Goal: Task Accomplishment & Management: Complete application form

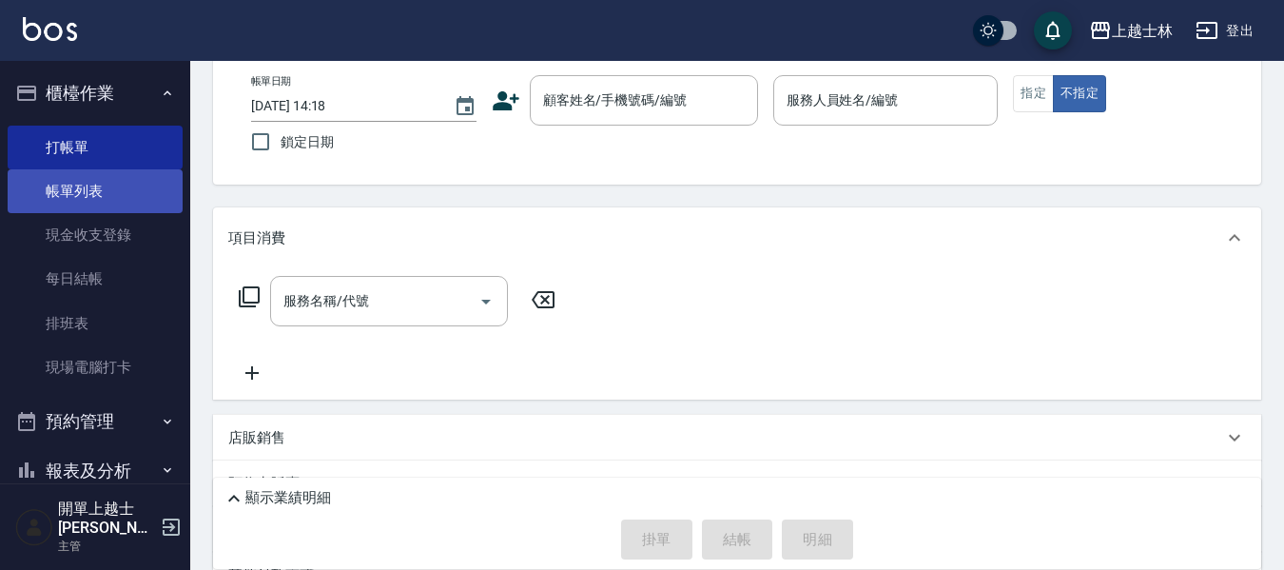
scroll to position [4, 0]
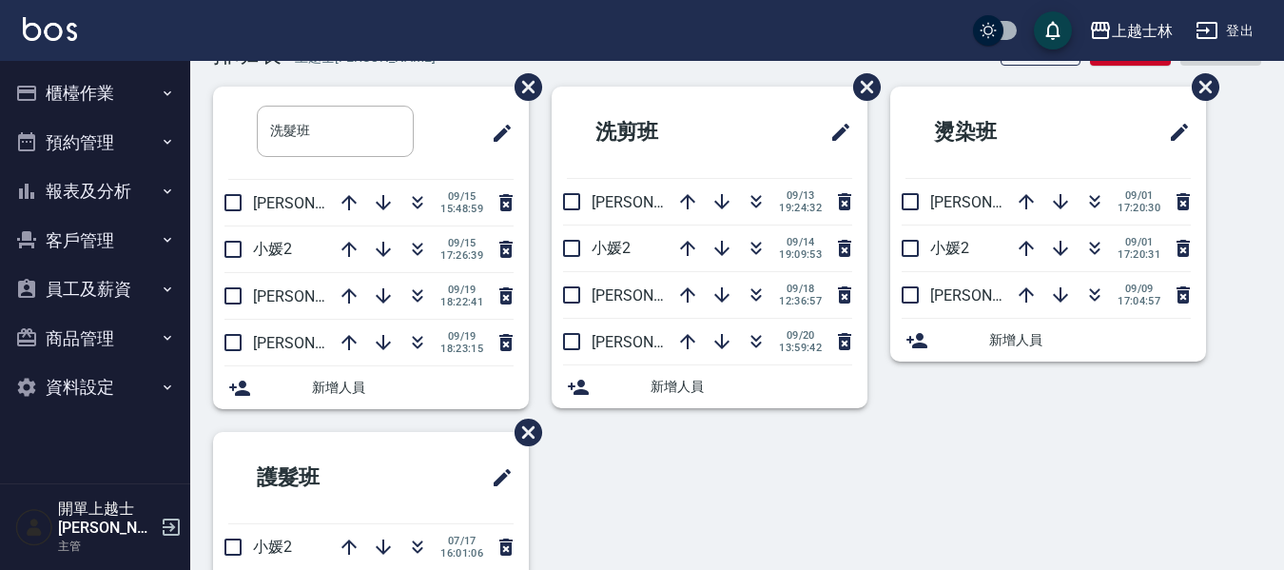
scroll to position [95, 0]
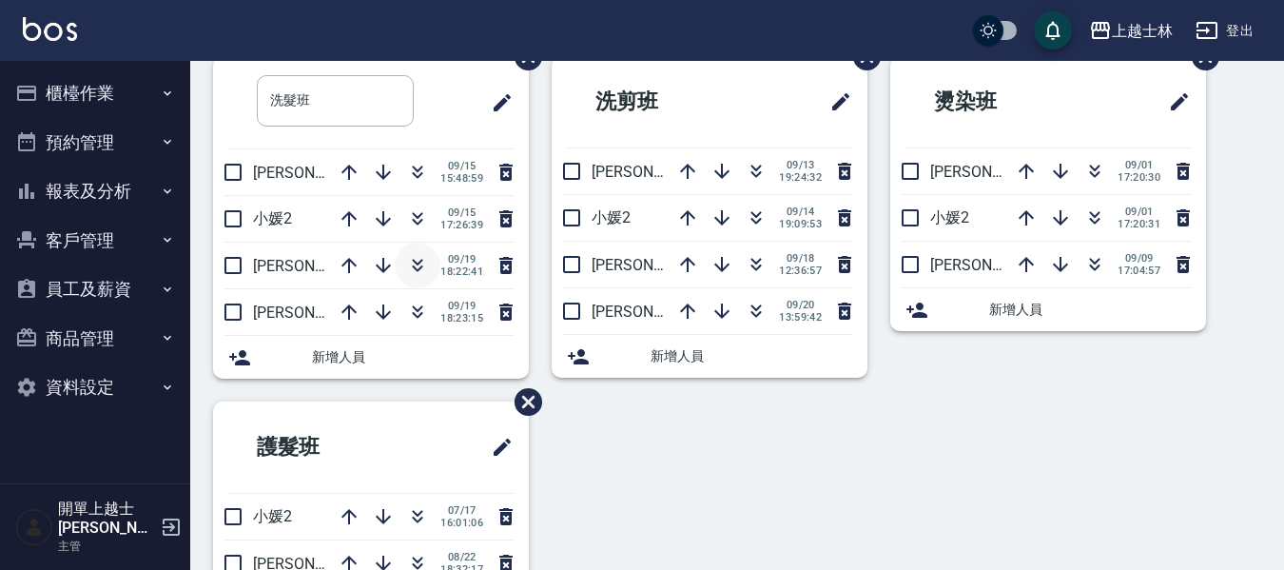
click at [417, 262] on icon "button" at bounding box center [418, 263] width 10 height 7
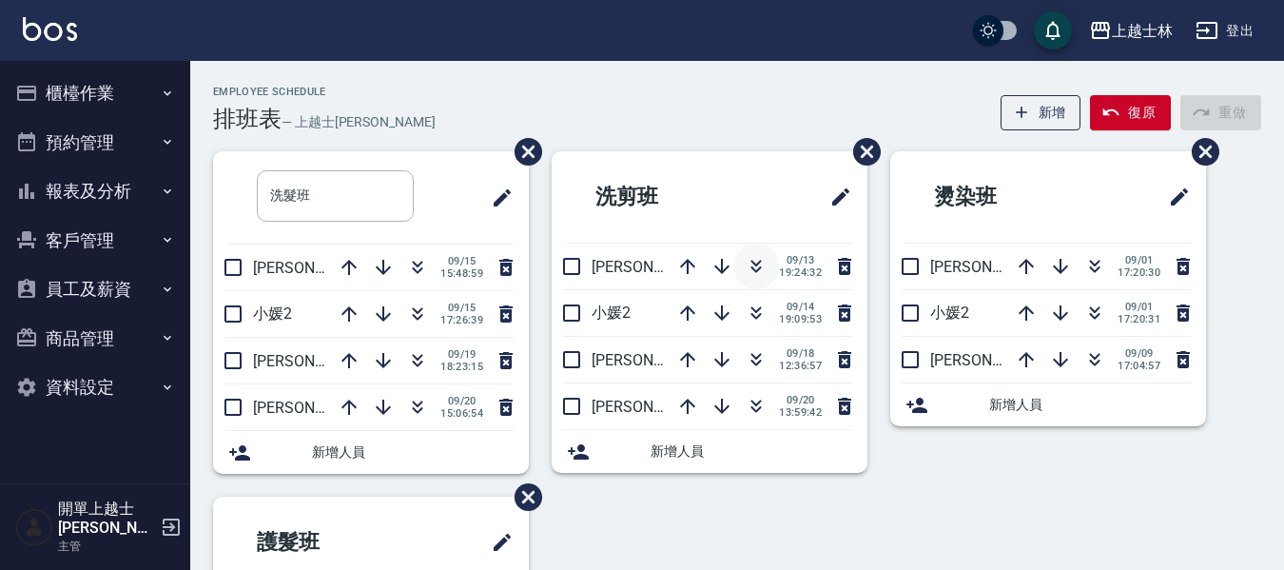
click at [756, 268] on icon "button" at bounding box center [755, 266] width 23 height 23
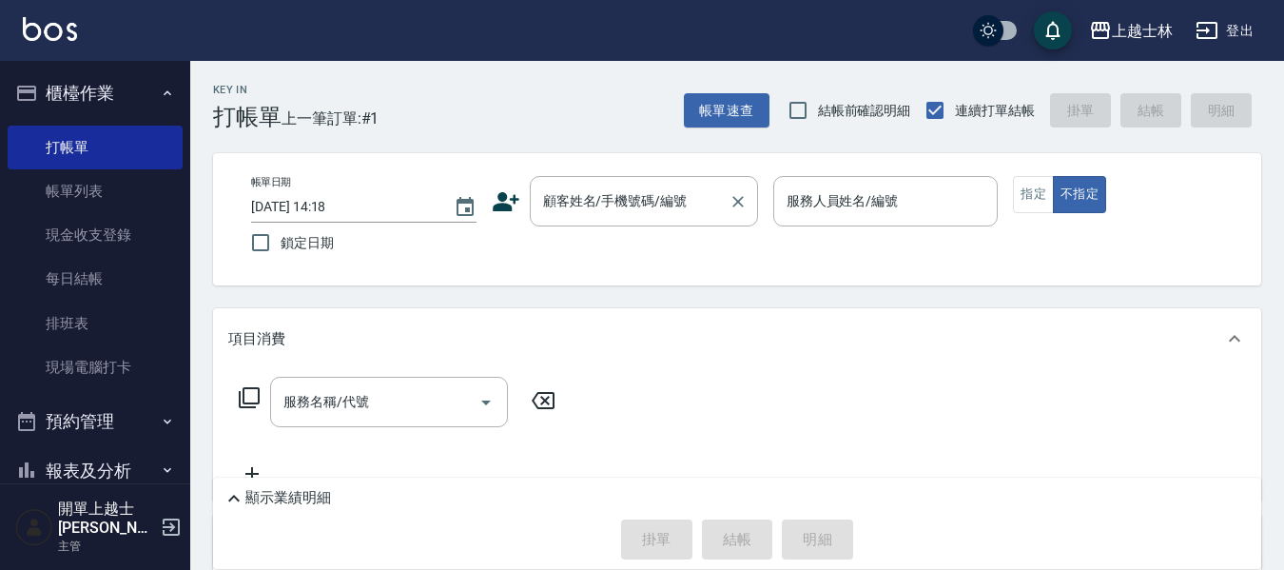
click at [639, 176] on div "顧客姓名/手機號碼/編號" at bounding box center [644, 201] width 228 height 50
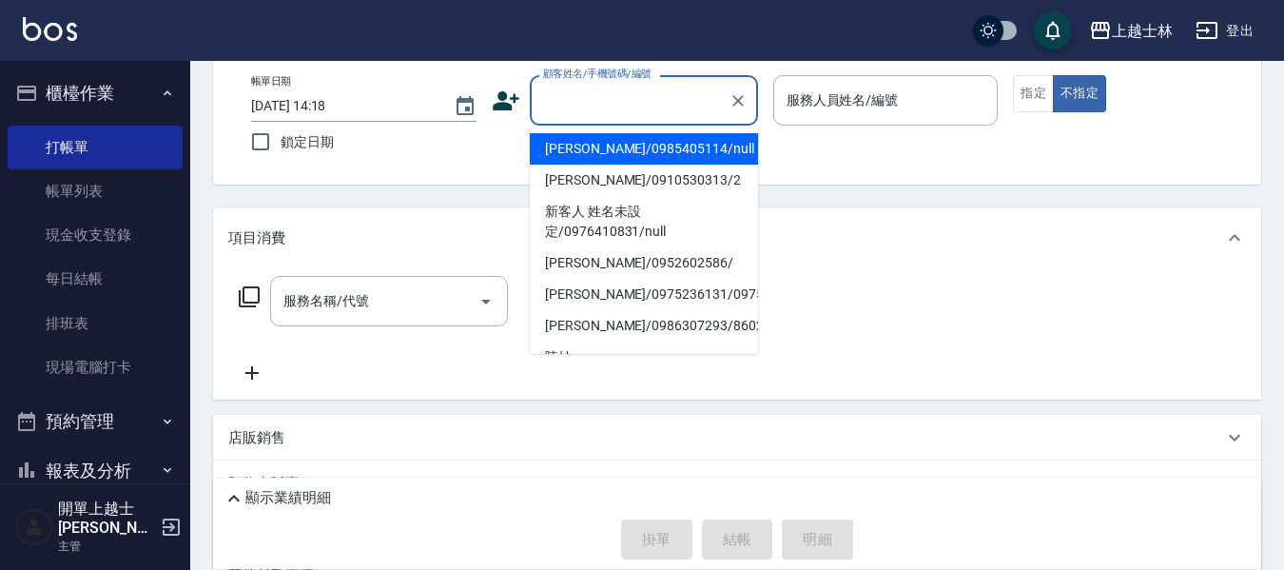
scroll to position [4, 0]
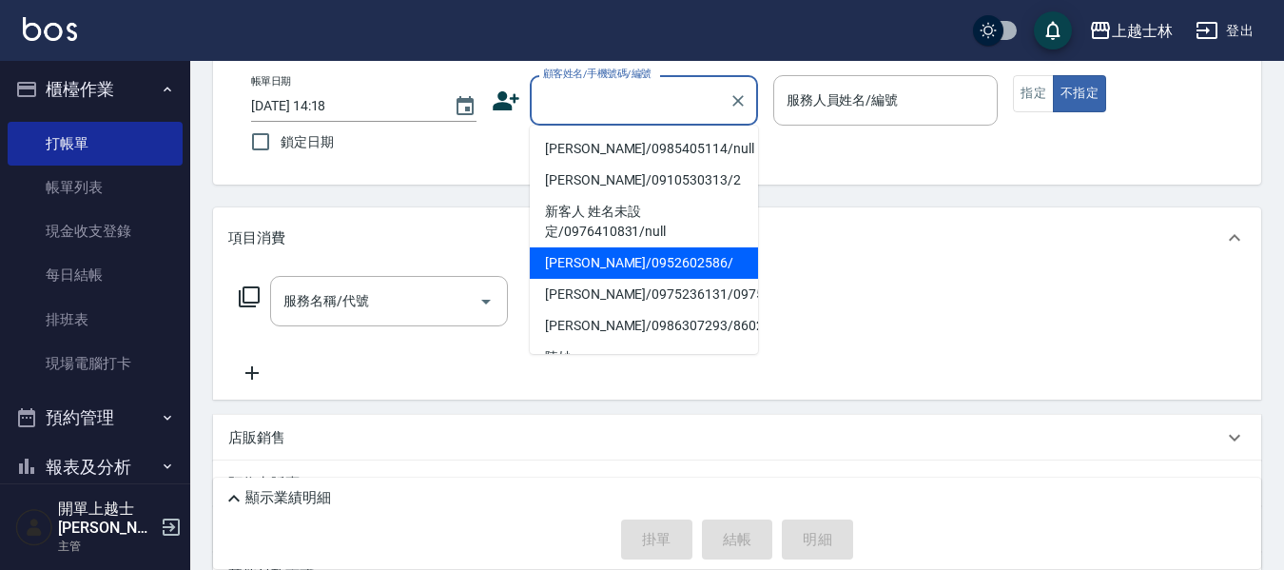
type input "哲哲/0952602586/"
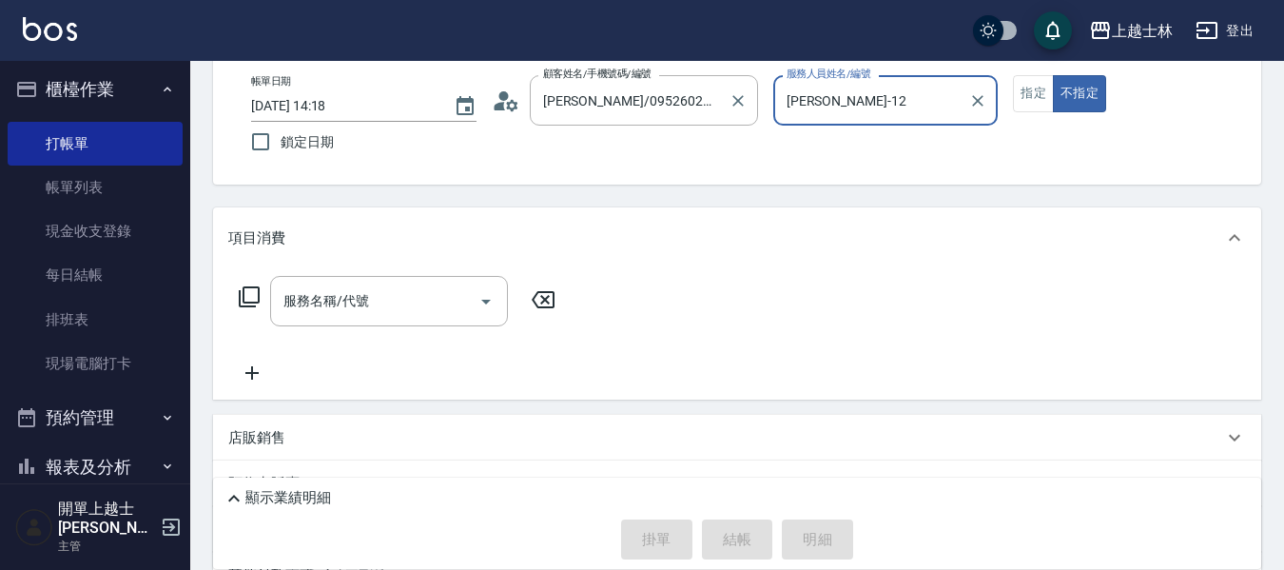
type input "哲哲-12"
click at [1052, 75] on button "不指定" at bounding box center [1078, 93] width 53 height 37
type button "false"
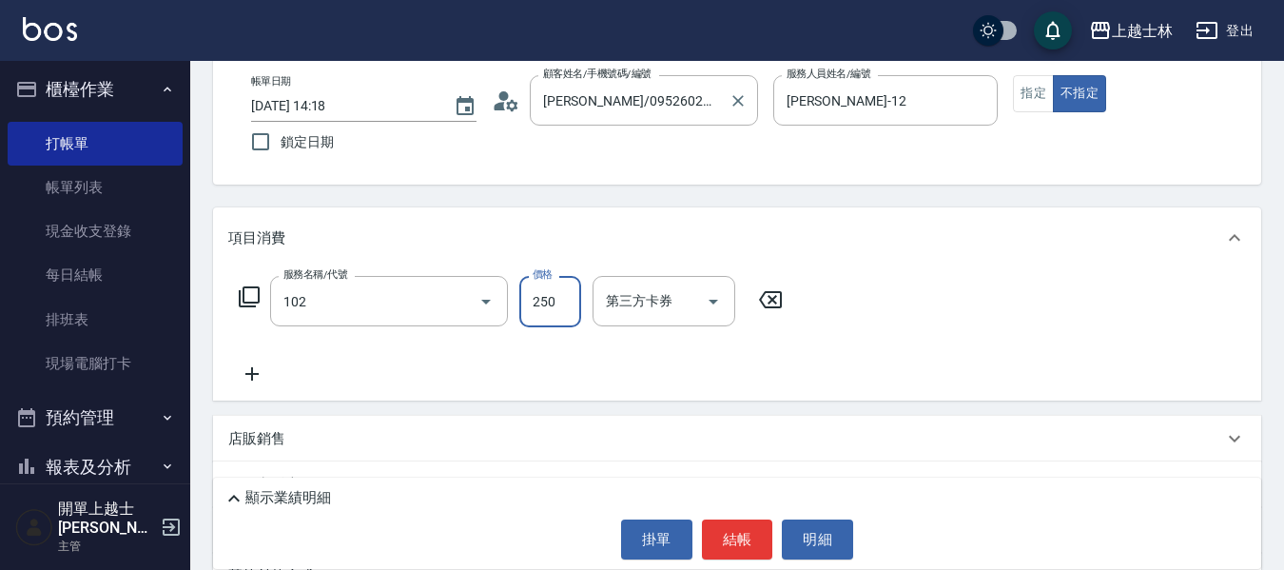
type input "精油洗髮(102)"
type input "300"
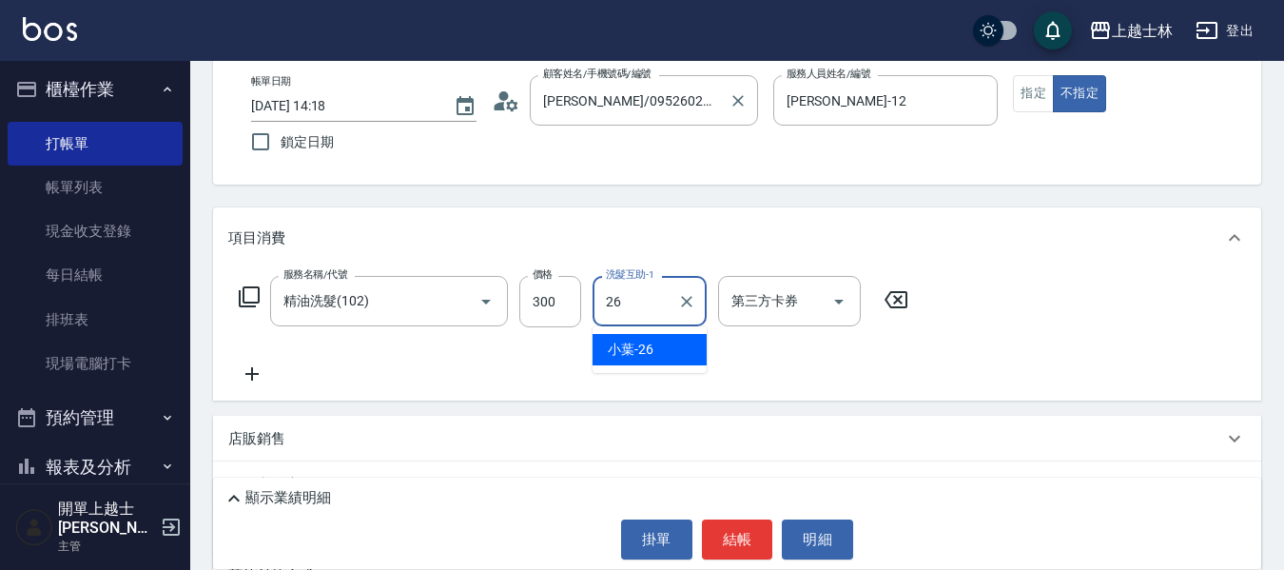
type input "小葉-26"
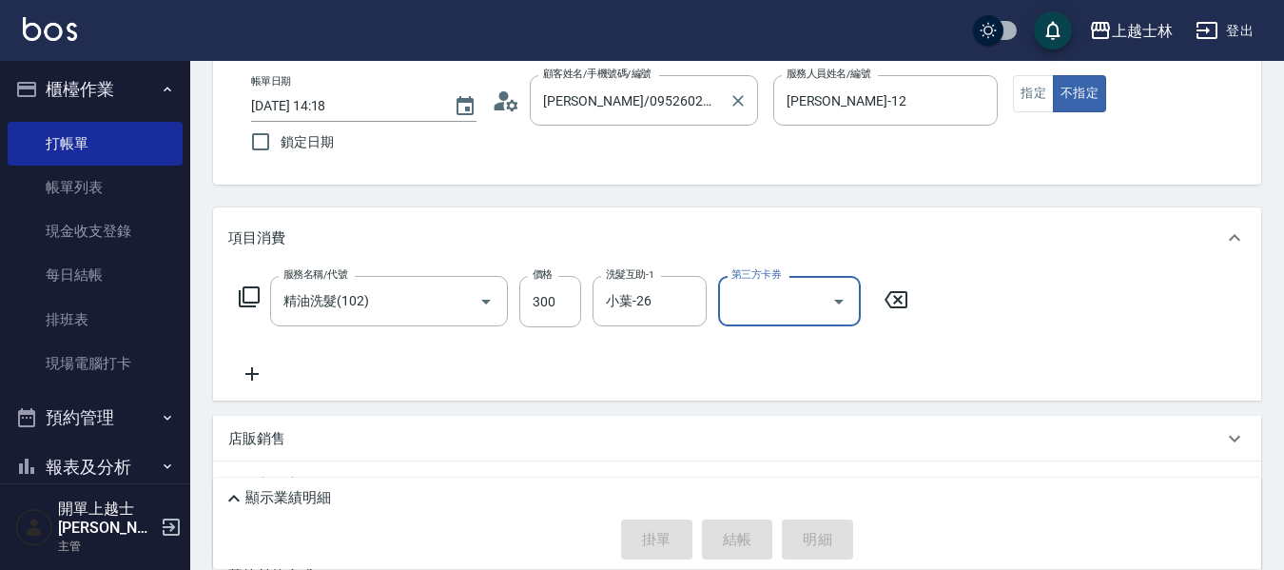
type input "2025/09/20 15:40"
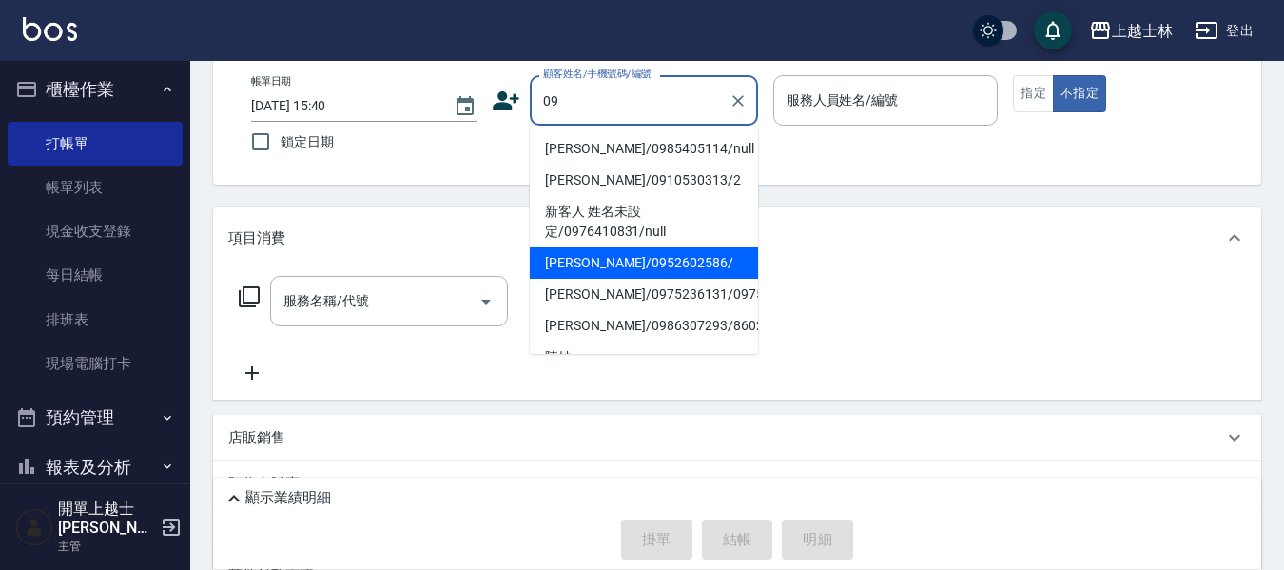
type input "哲哲/0952602586/"
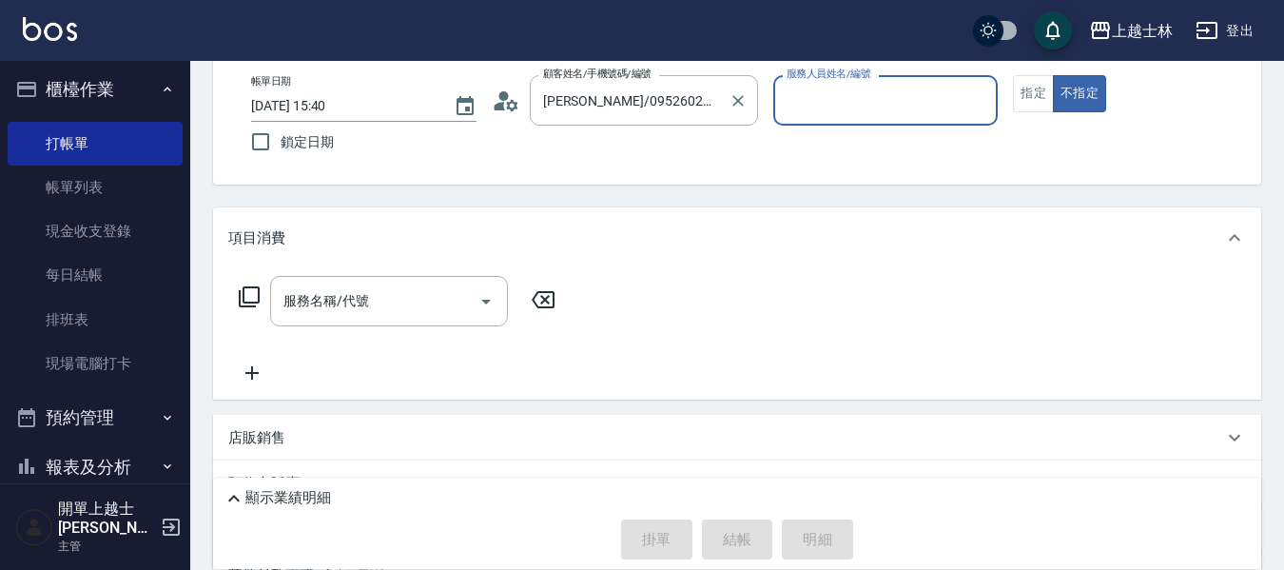
type input "哲哲-12"
click at [1052, 75] on button "不指定" at bounding box center [1078, 93] width 53 height 37
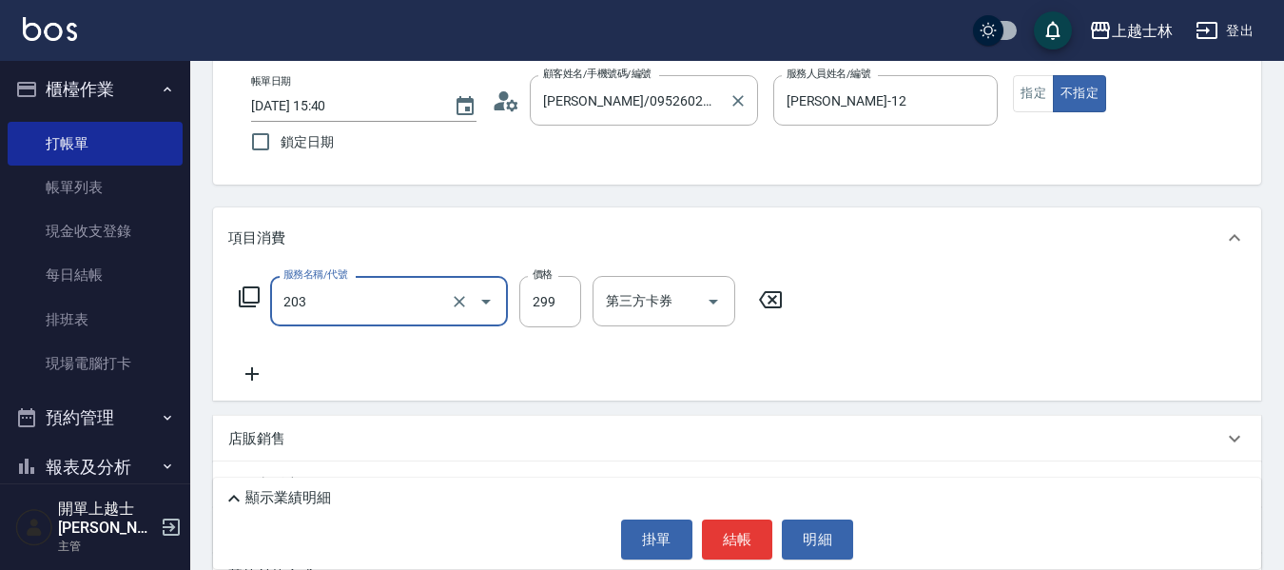
type input "B級洗+剪(203)"
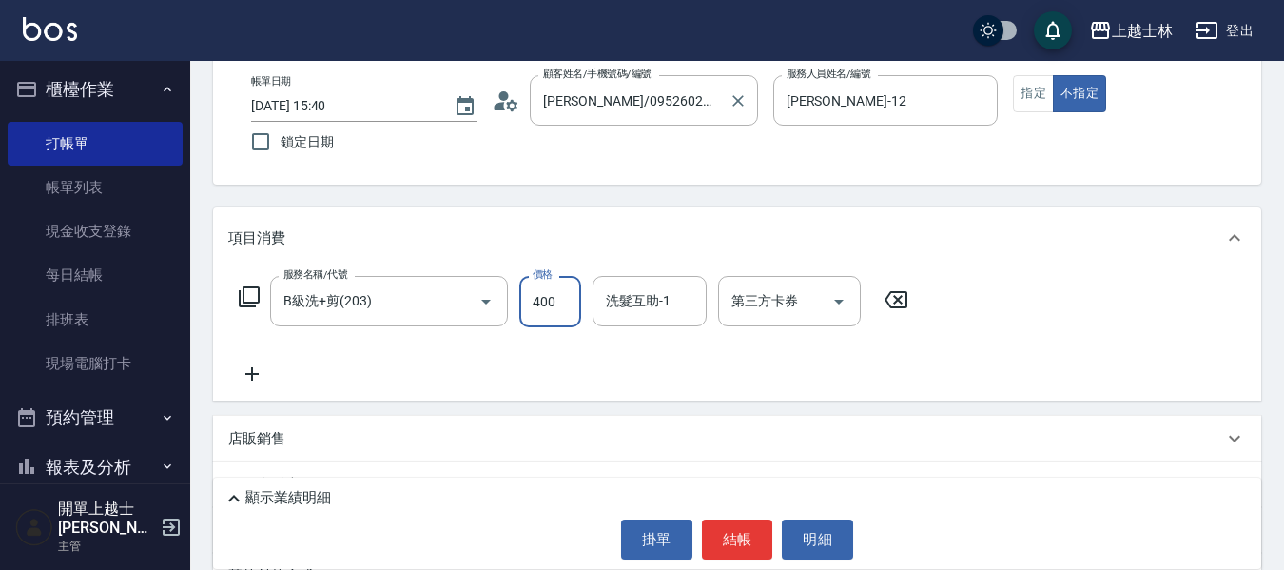
type input "400"
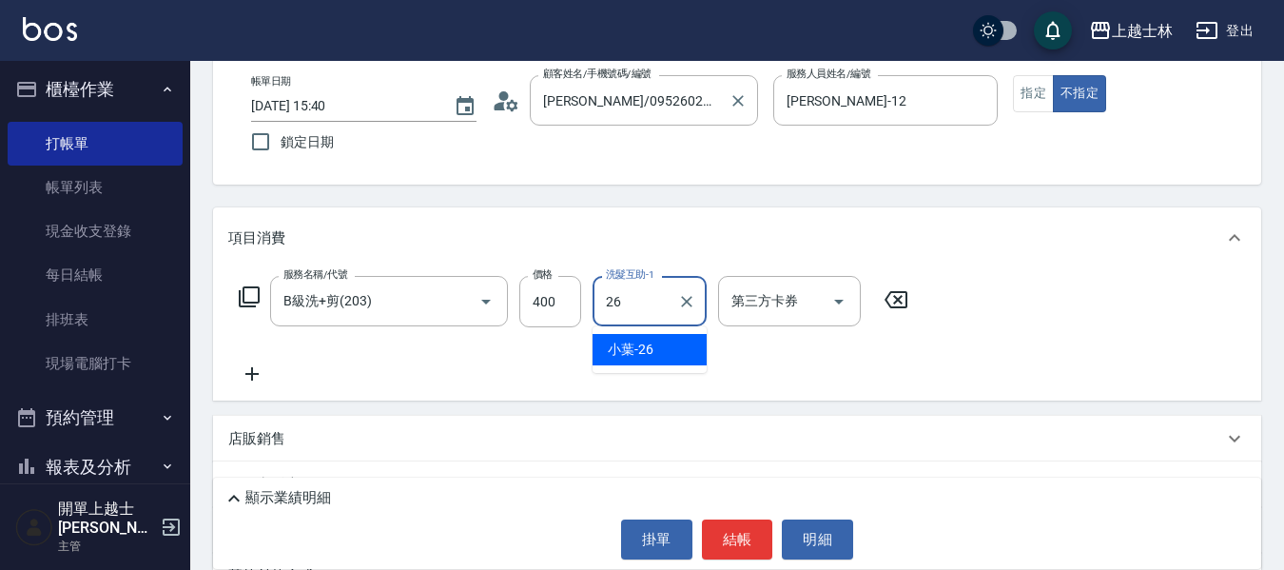
type input "小葉-26"
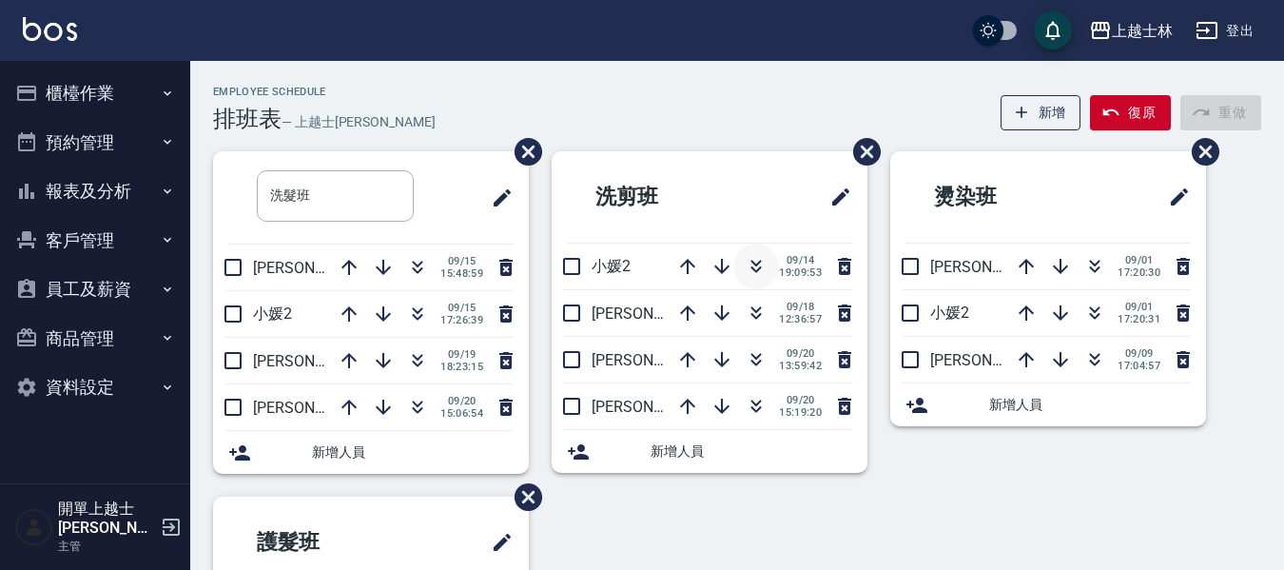
click at [755, 262] on icon "button" at bounding box center [755, 266] width 23 height 23
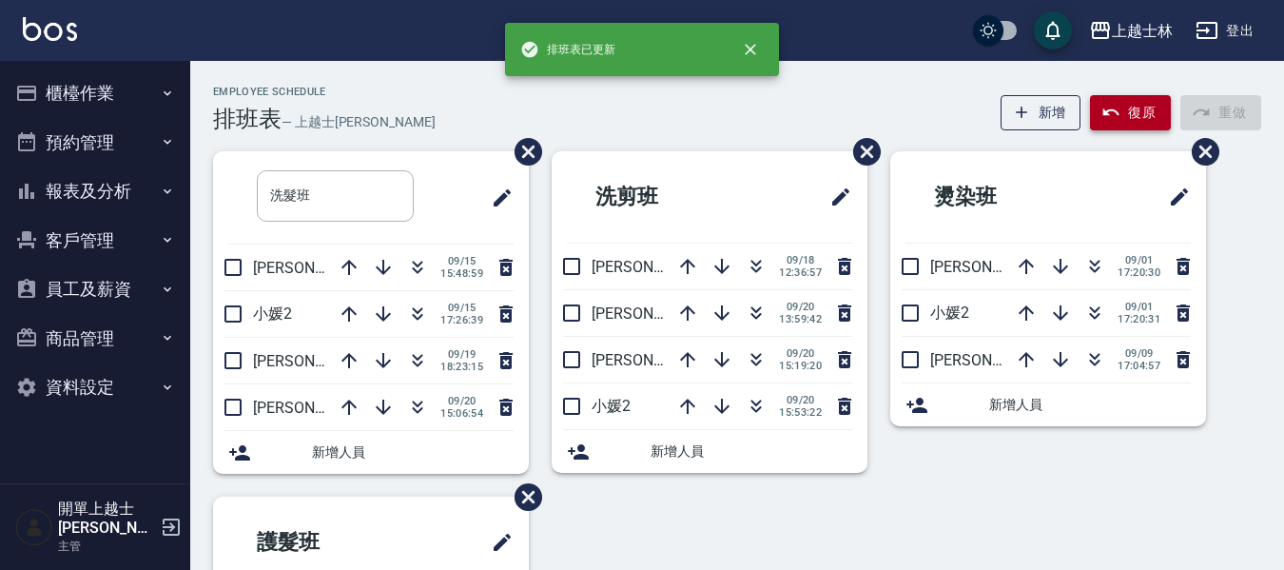
click at [1150, 117] on button "復原" at bounding box center [1130, 112] width 81 height 35
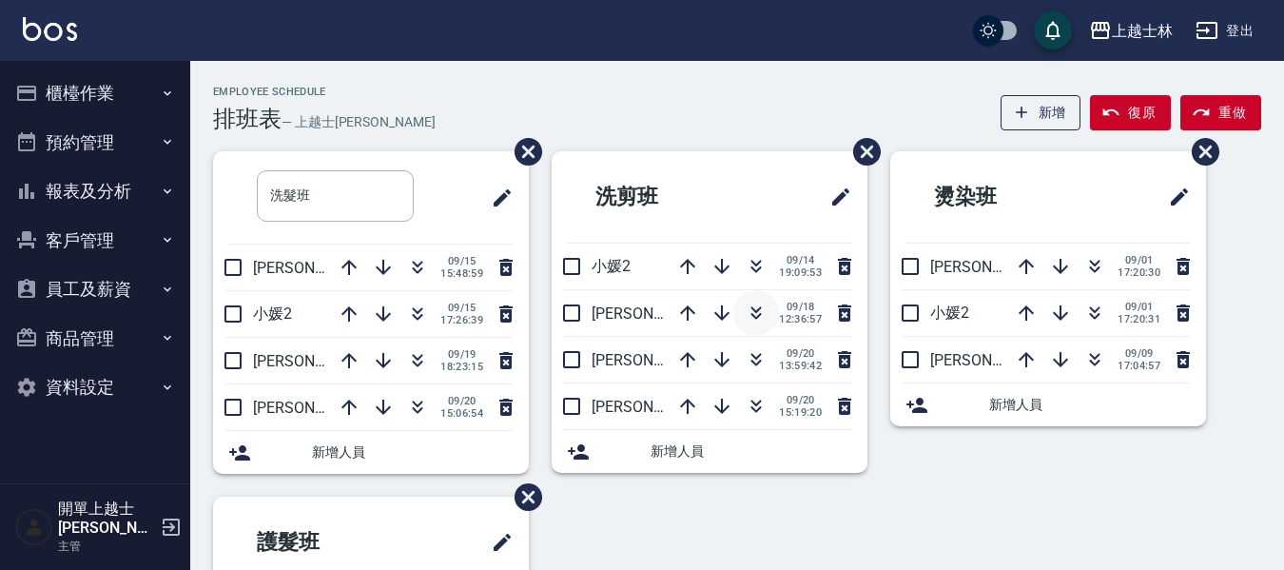
click at [753, 311] on icon "button" at bounding box center [756, 309] width 10 height 7
